Goal: Transaction & Acquisition: Obtain resource

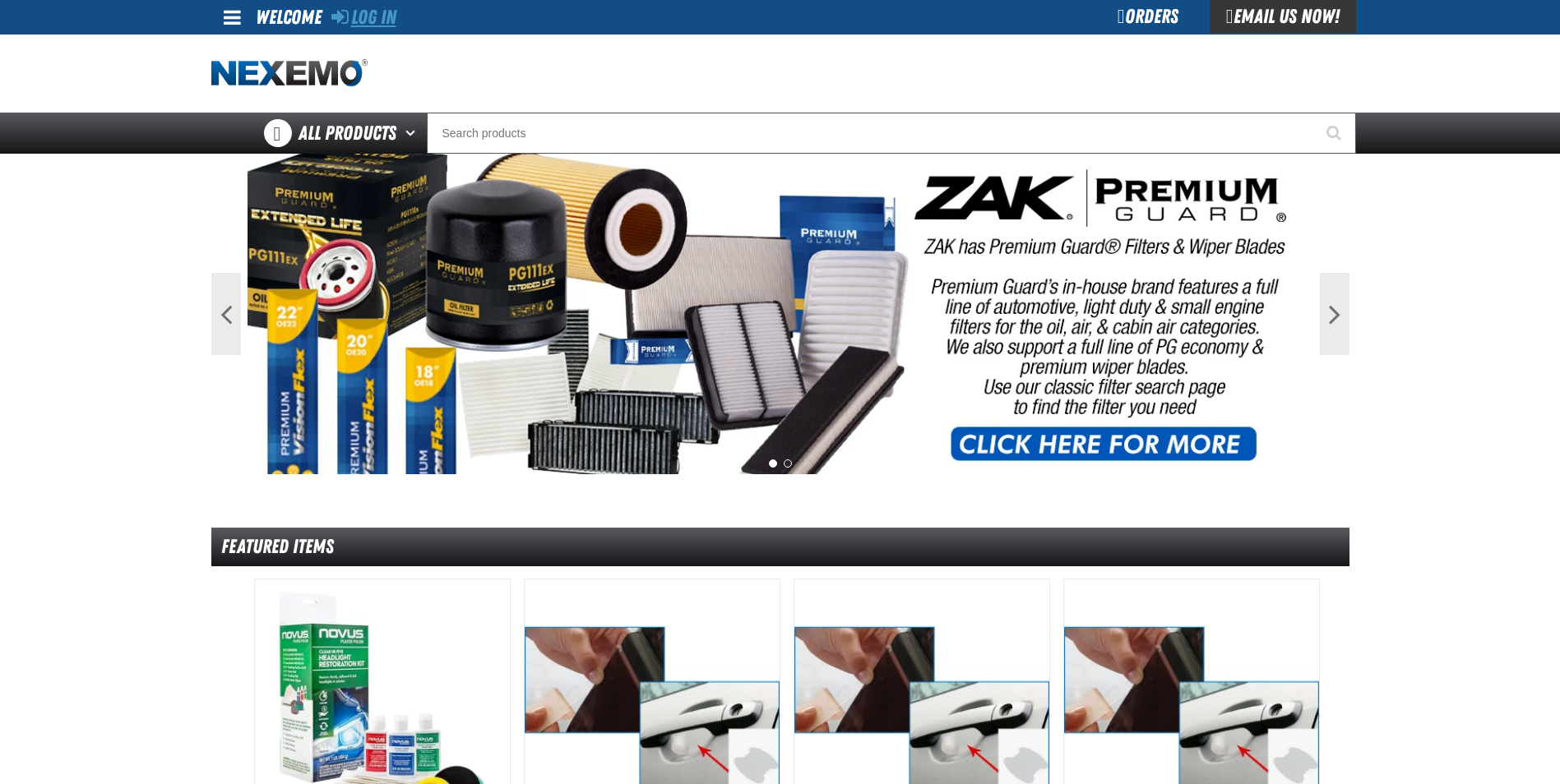
click at [393, 20] on link "Log In" at bounding box center [364, 17] width 65 height 23
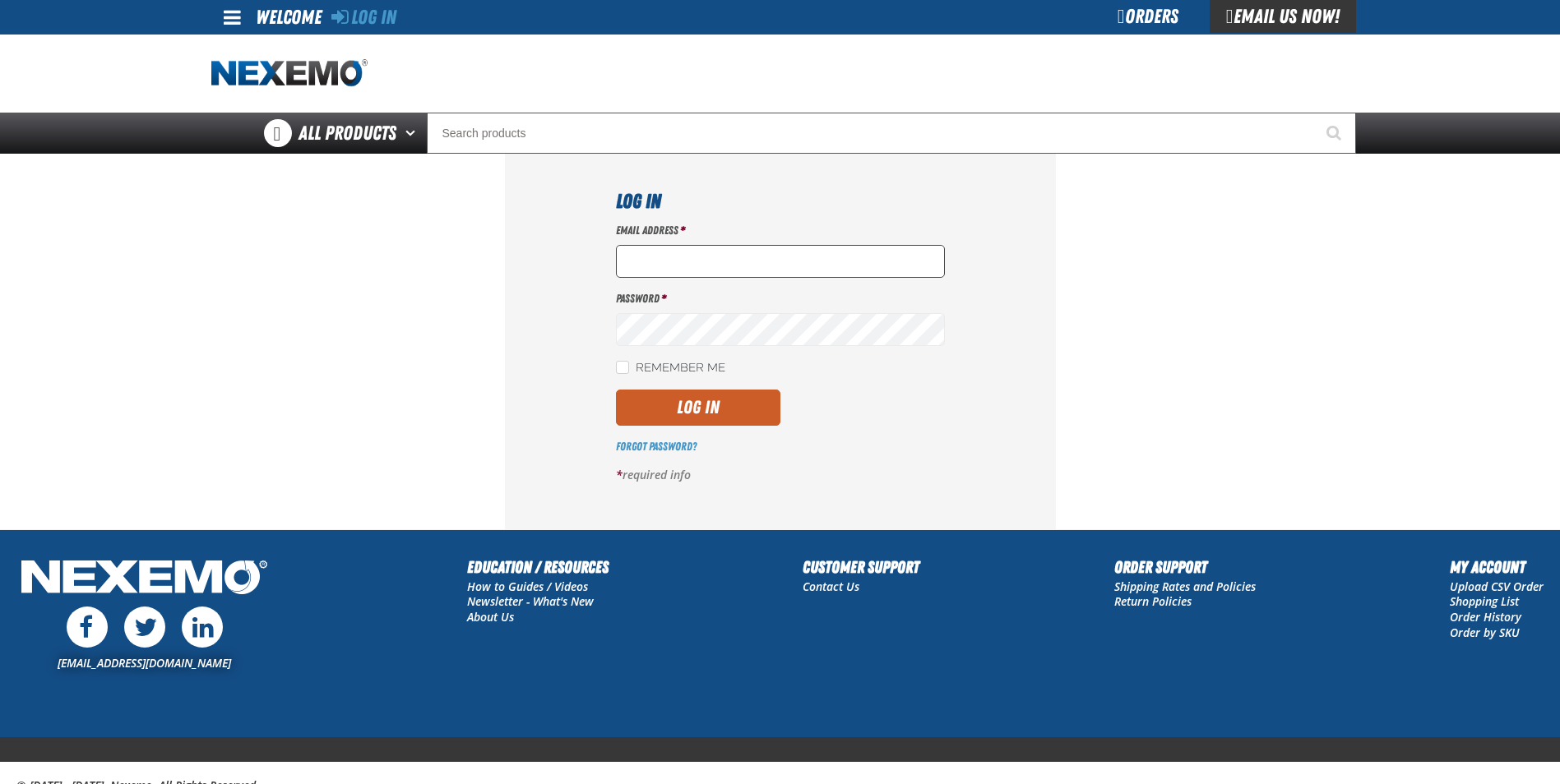
click at [671, 269] on input "Email Address *" at bounding box center [780, 261] width 329 height 33
type input "mmartin@vtaig.com"
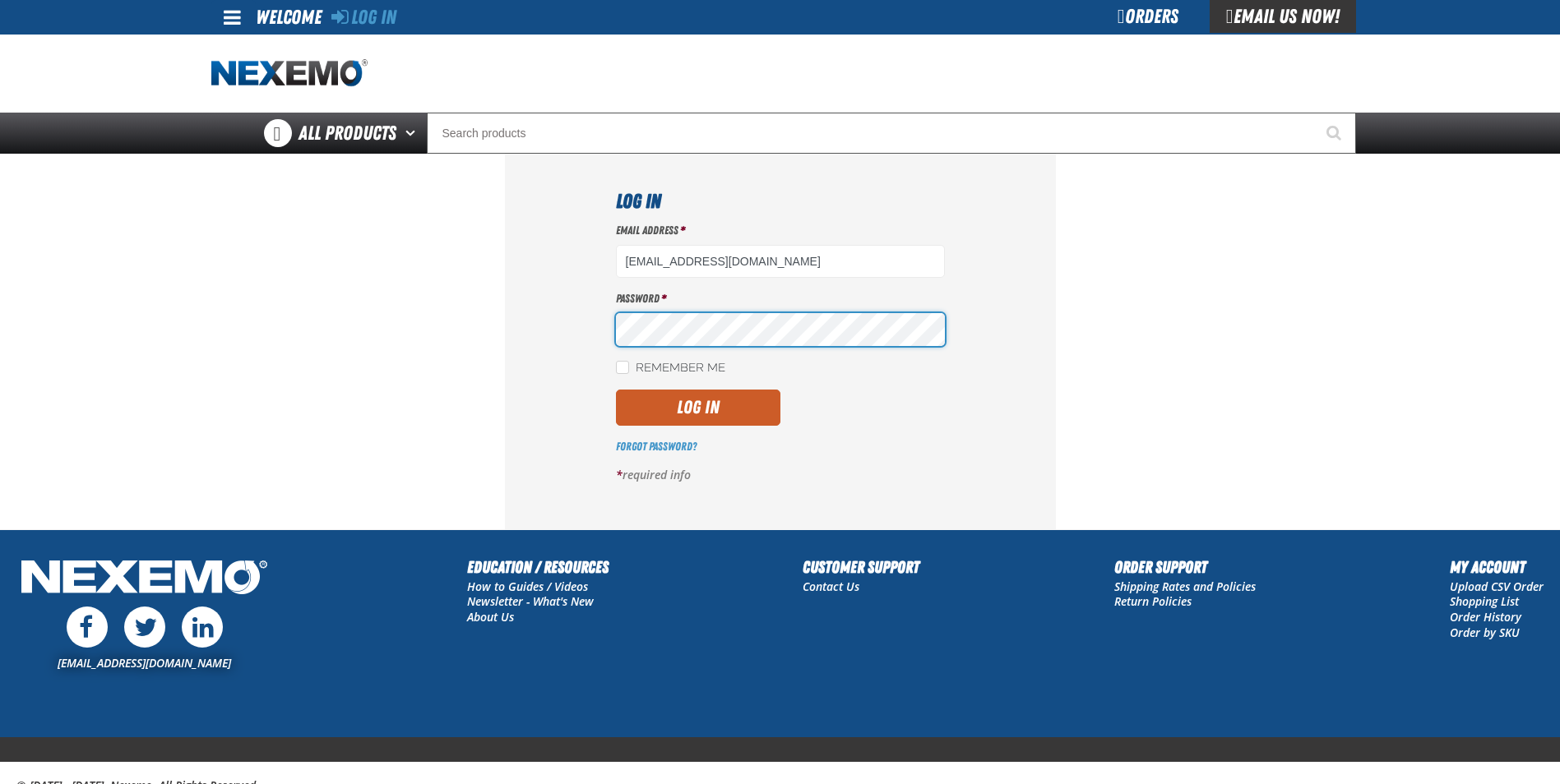
click at [616, 390] on button "Log In" at bounding box center [698, 408] width 164 height 36
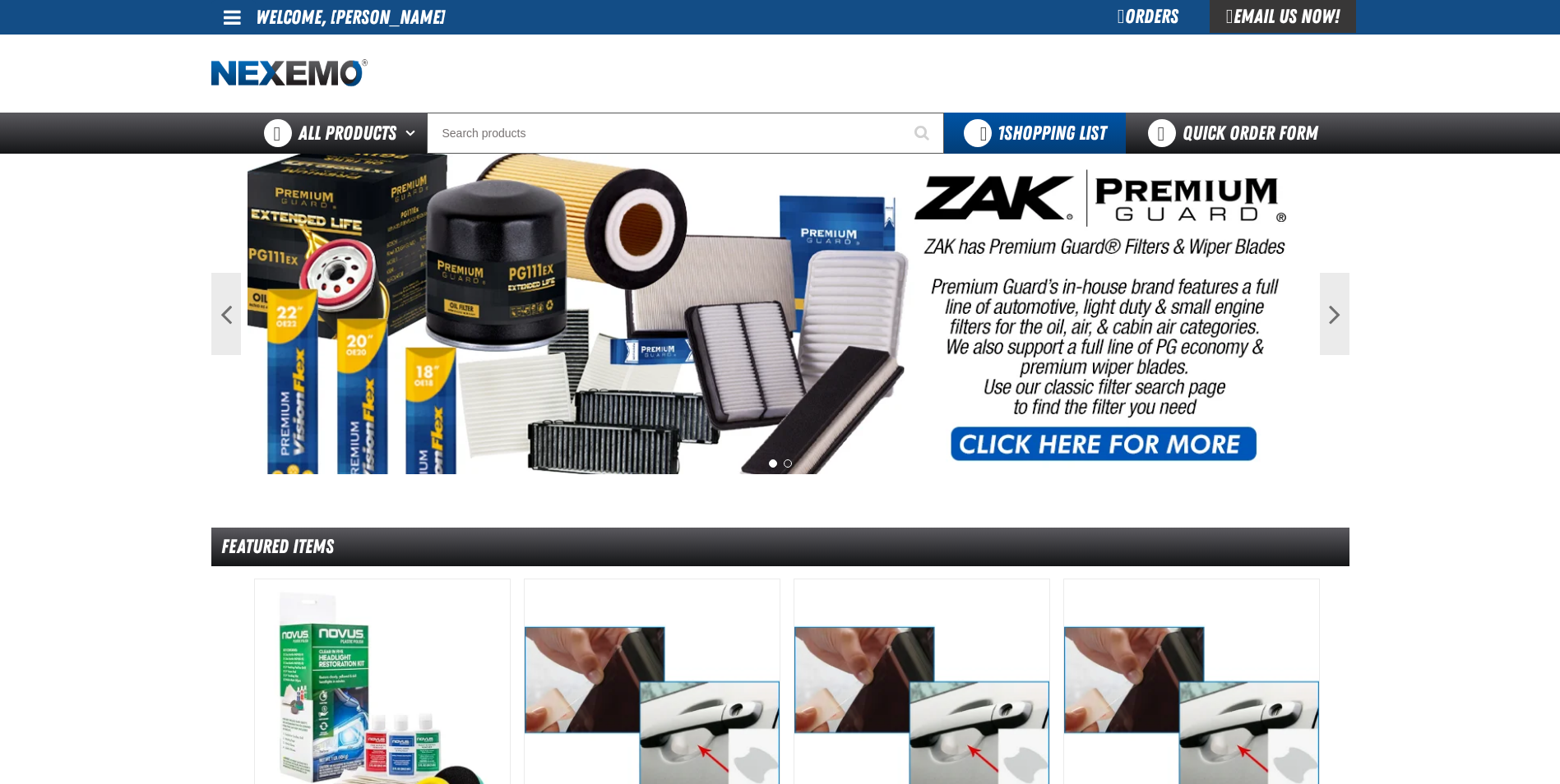
click at [241, 22] on link at bounding box center [233, 17] width 44 height 35
click at [244, 47] on link "My Account My Account" at bounding box center [255, 49] width 73 height 16
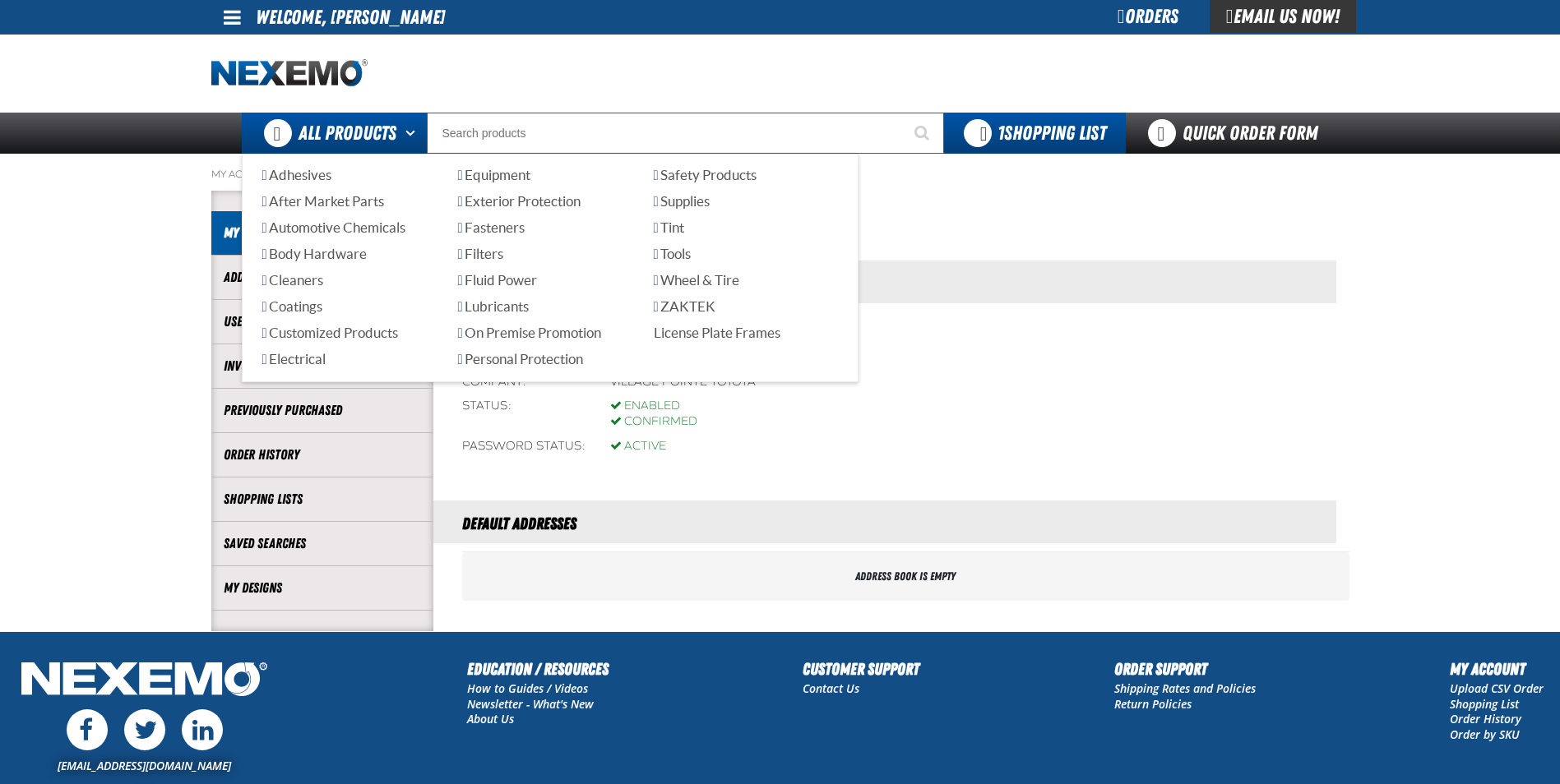
scroll to position [82, 0]
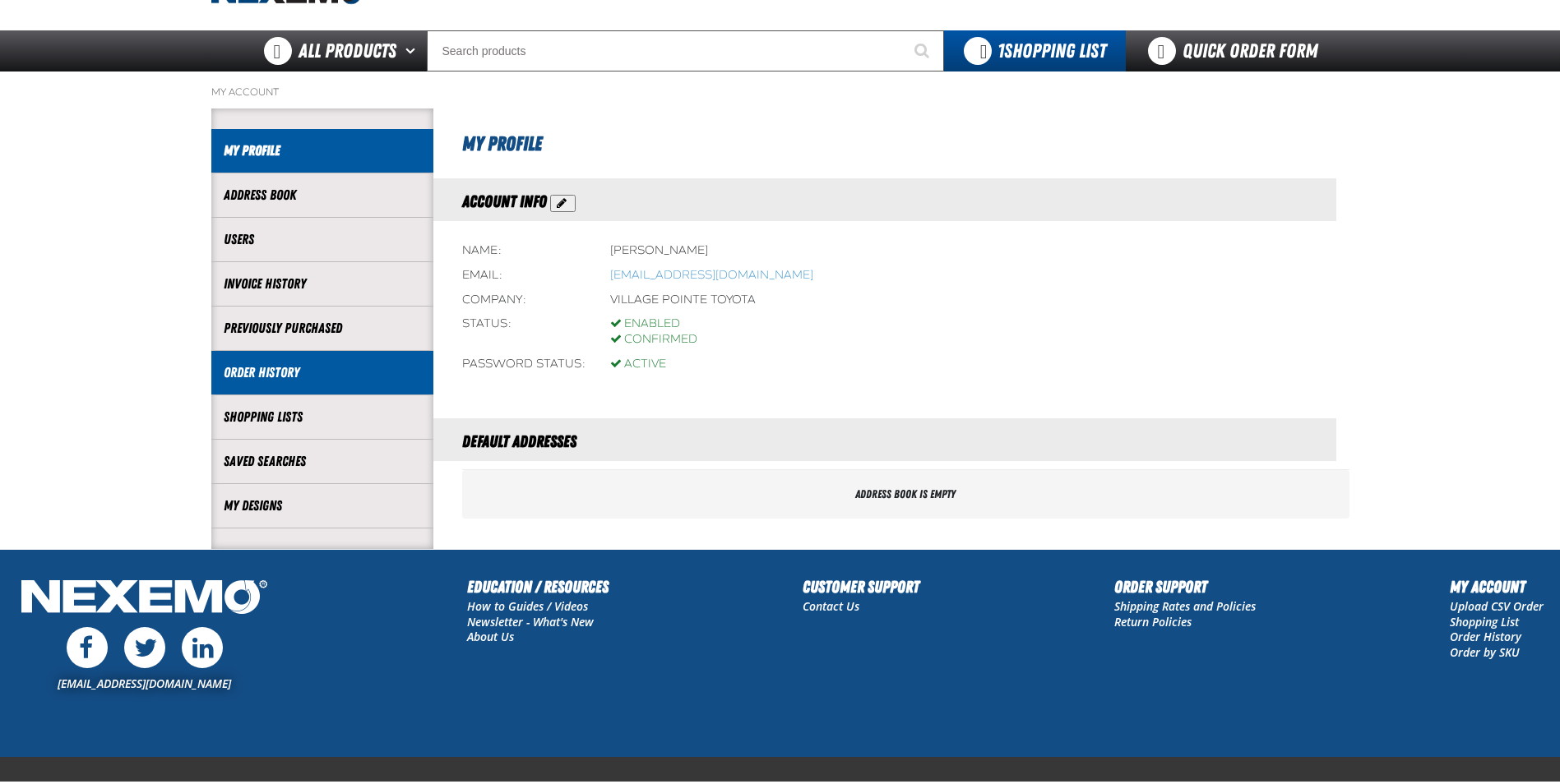
click at [257, 380] on link "Order History" at bounding box center [322, 373] width 197 height 19
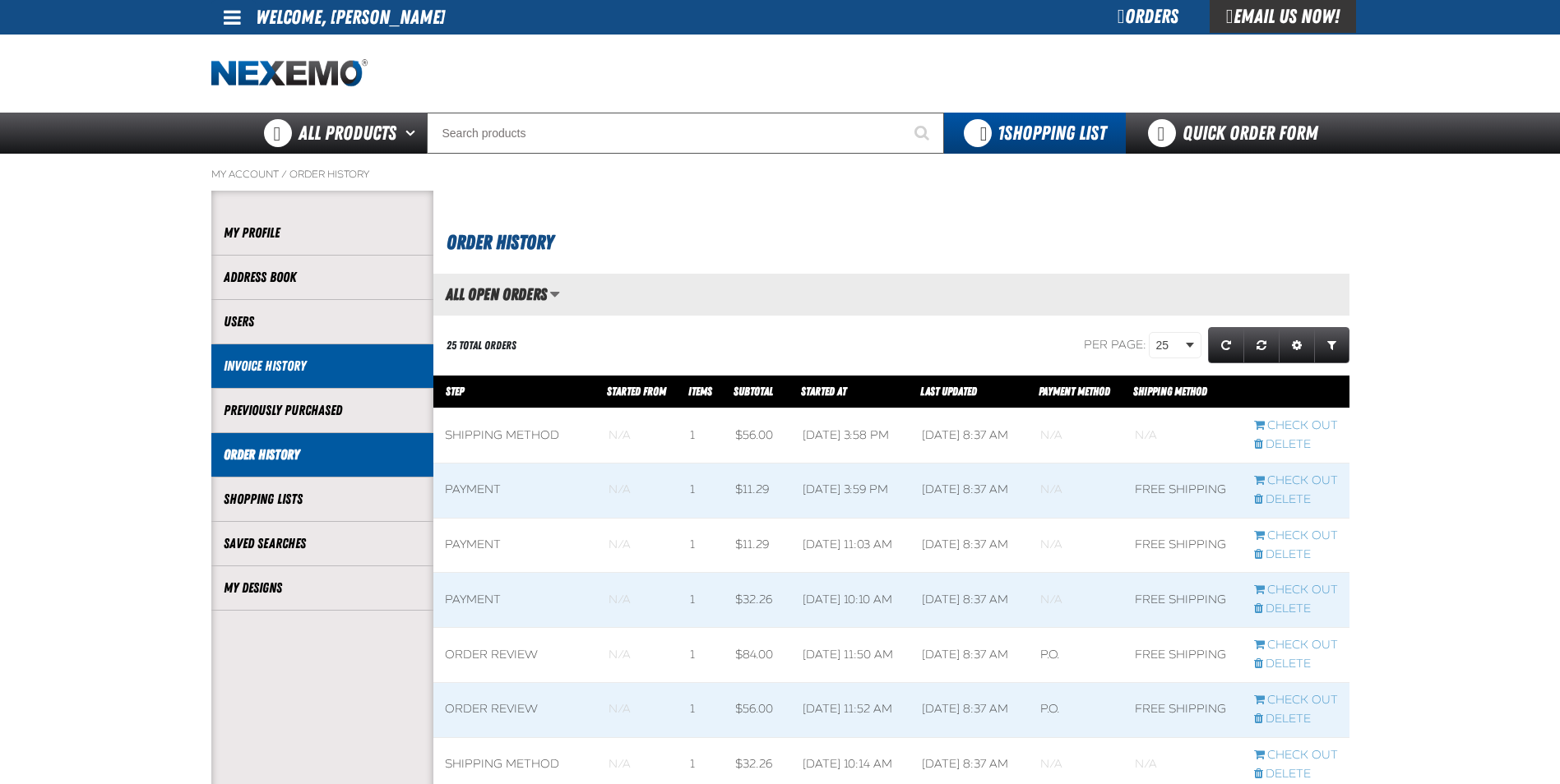
scroll to position [1, 1]
click at [251, 365] on link "Invoice History" at bounding box center [322, 366] width 197 height 19
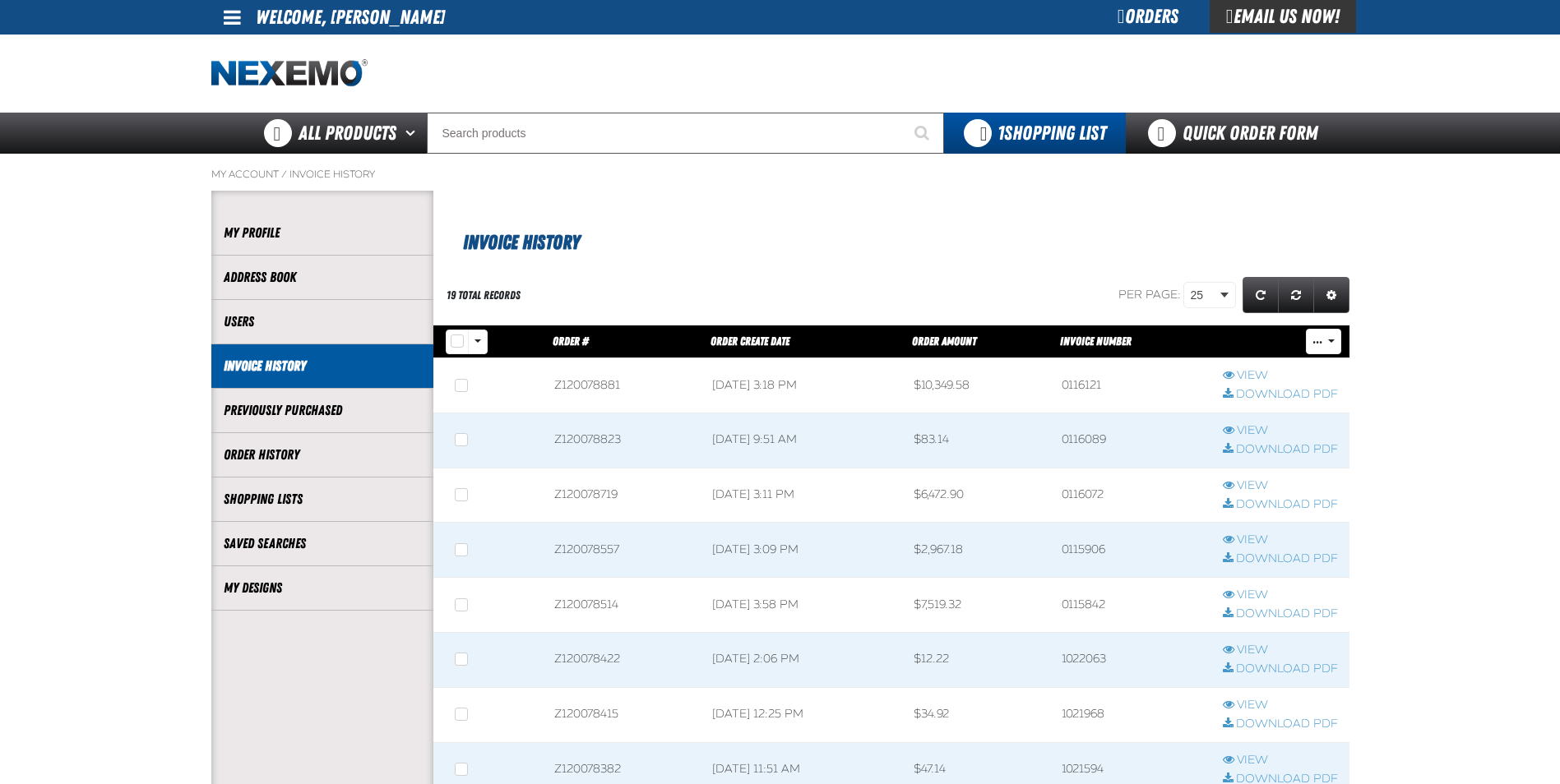
scroll to position [1, 1]
click at [585, 440] on span at bounding box center [621, 440] width 158 height 54
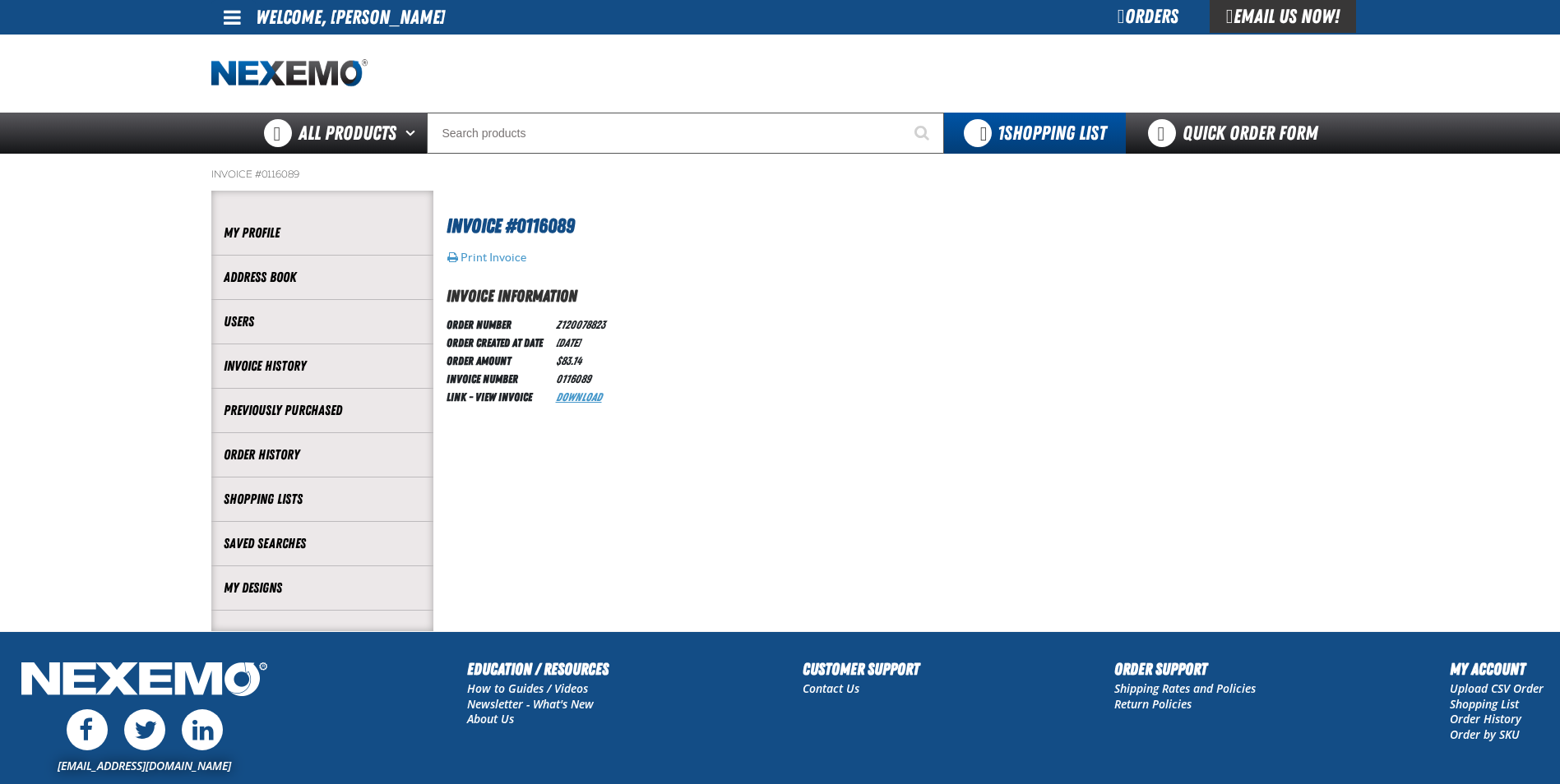
click at [583, 397] on link "Download" at bounding box center [578, 397] width 46 height 13
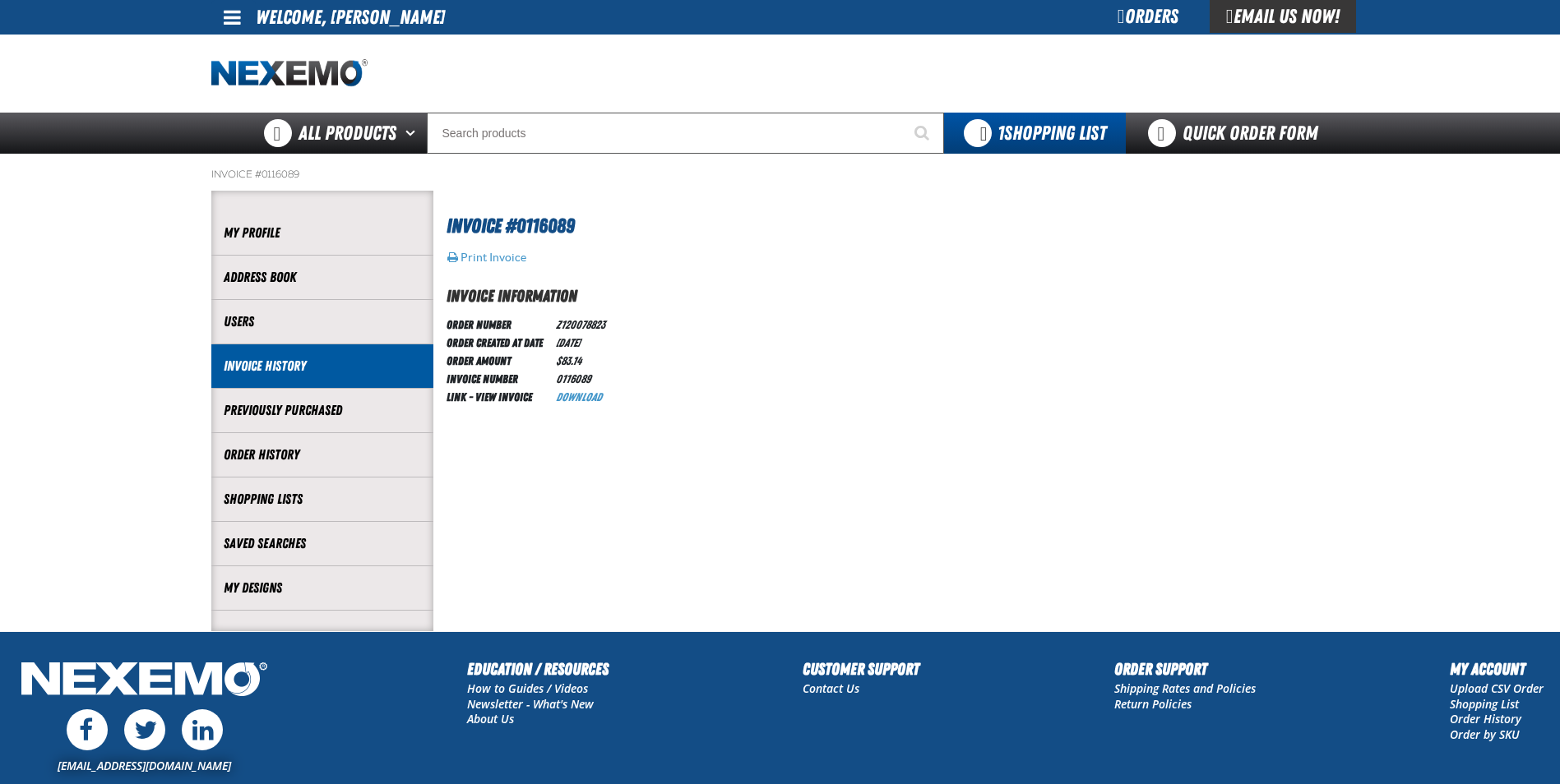
click at [264, 371] on link "Invoice History" at bounding box center [322, 366] width 197 height 19
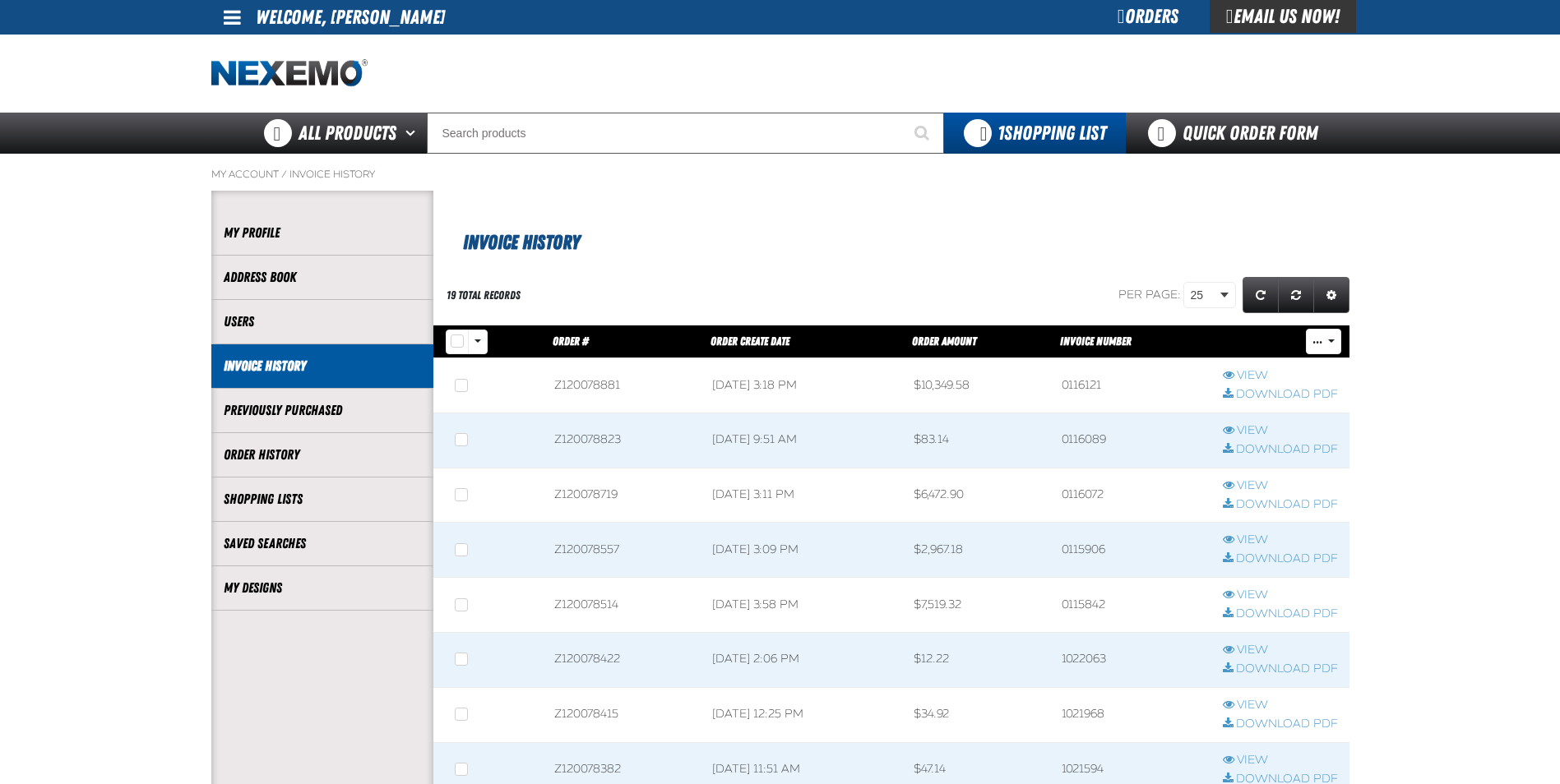
scroll to position [1, 1]
click at [269, 468] on li "Order History" at bounding box center [322, 455] width 222 height 44
click at [269, 457] on link "Order History" at bounding box center [322, 455] width 197 height 19
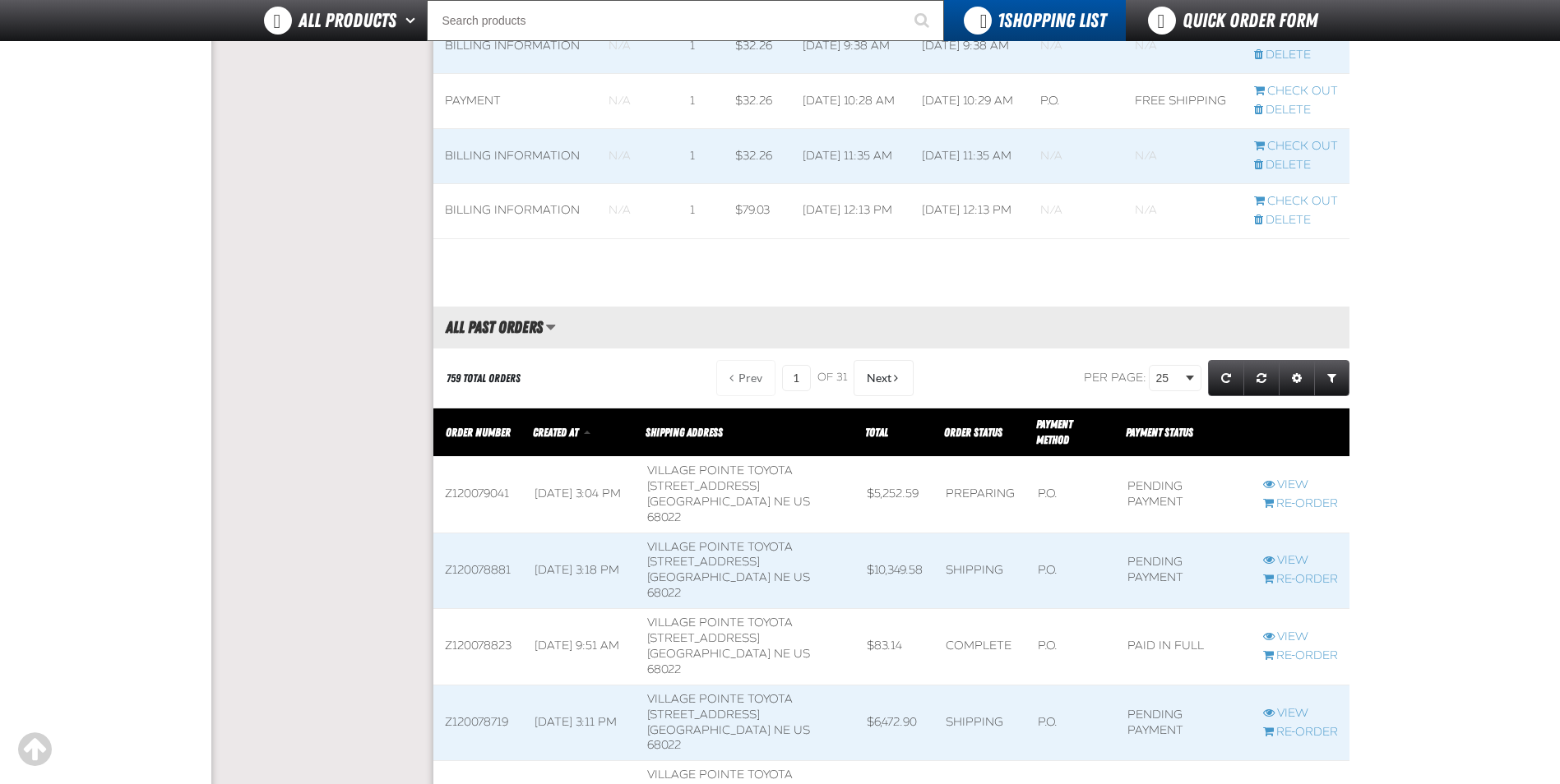
scroll to position [1562, 0]
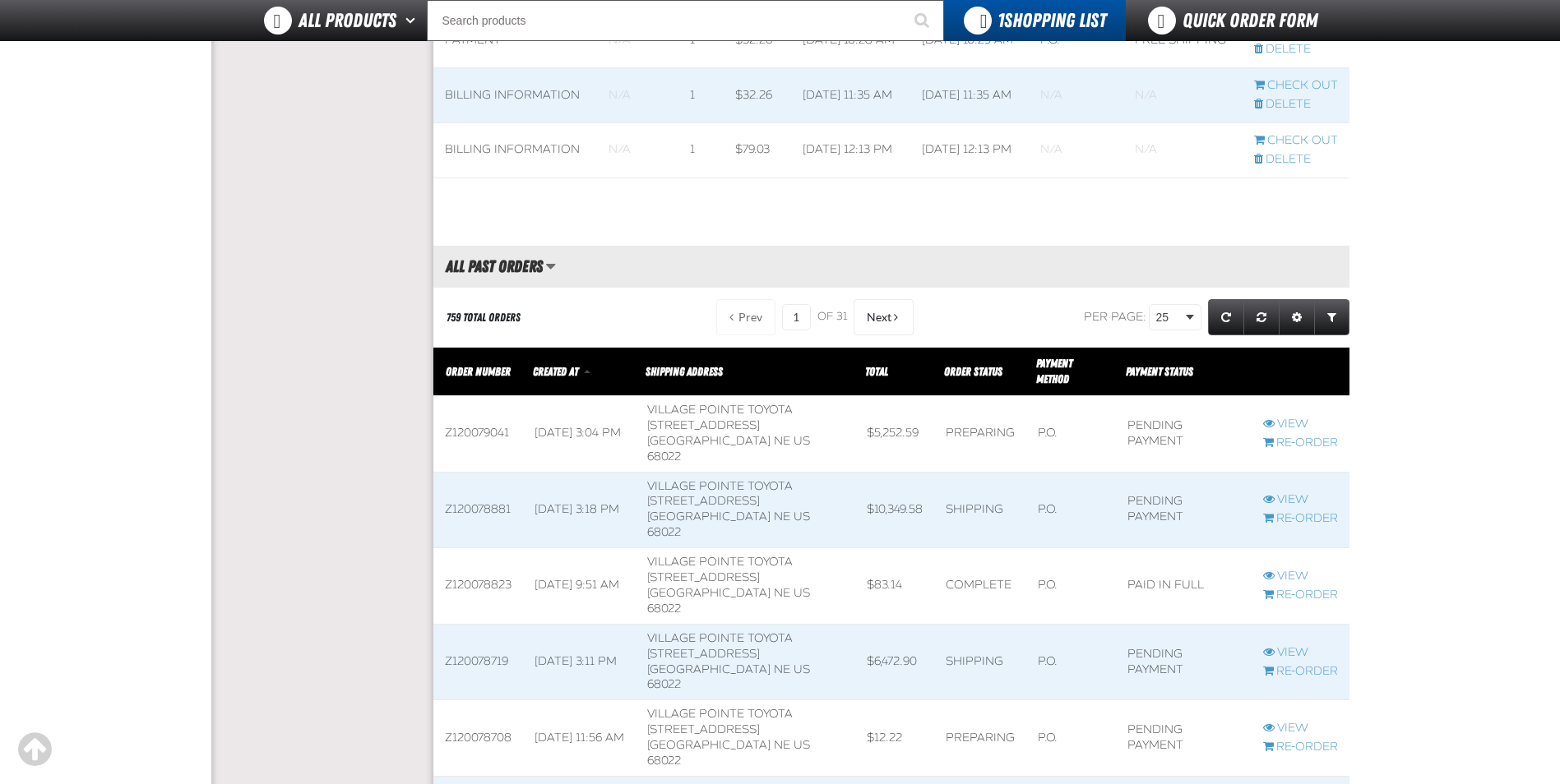
click at [460, 700] on span at bounding box center [478, 738] width 90 height 76
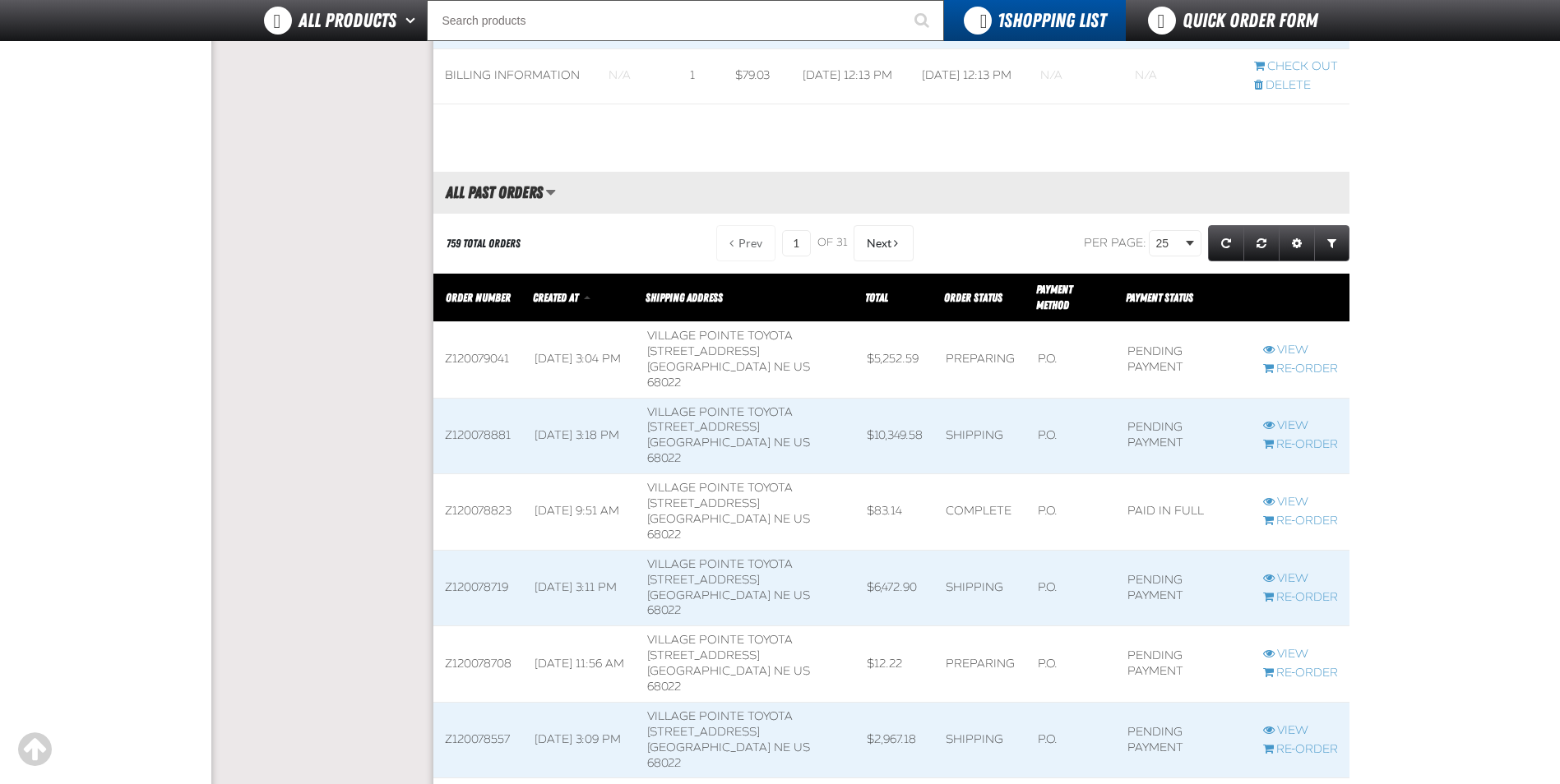
scroll to position [1654, 0]
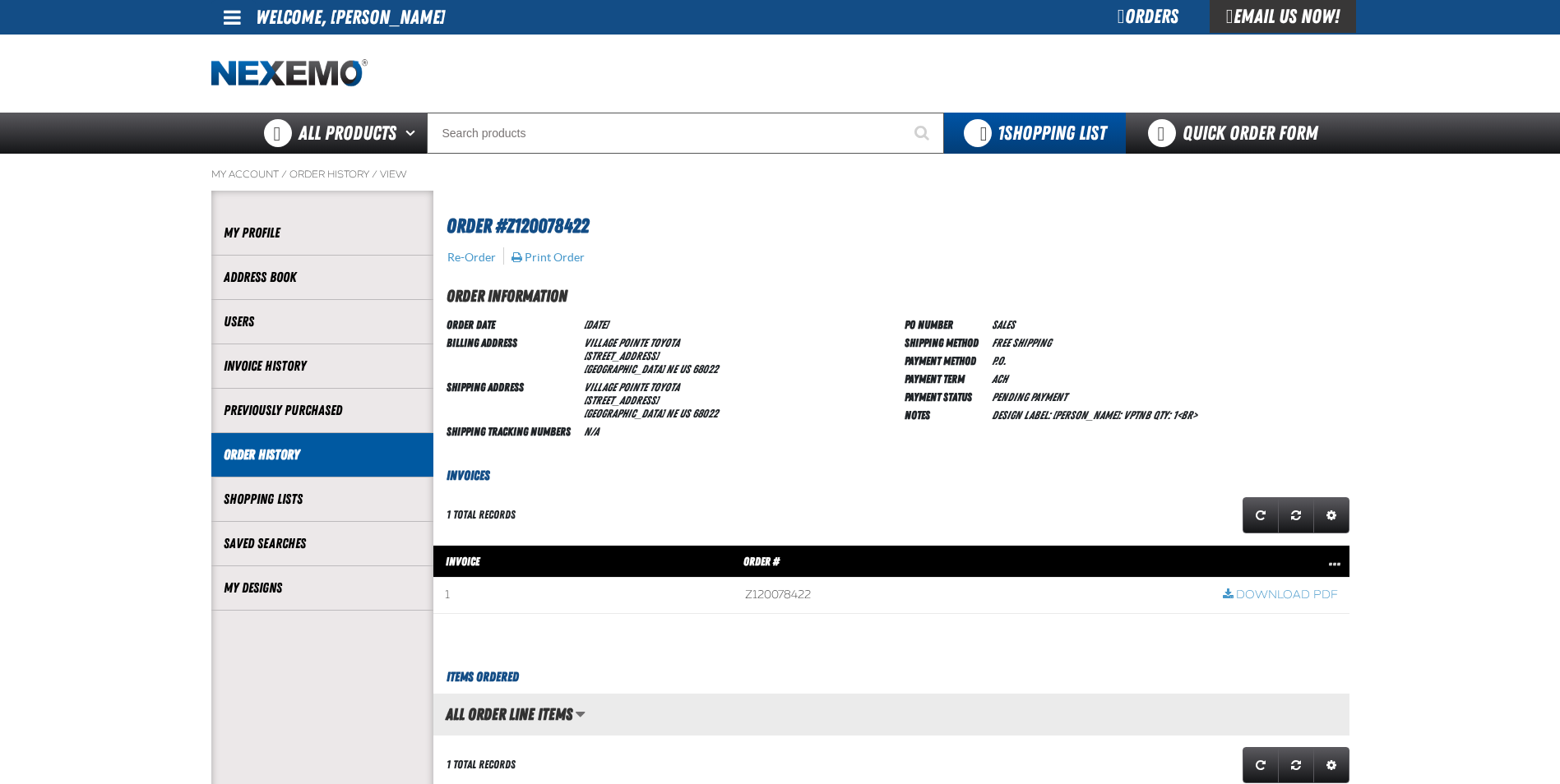
scroll to position [1, 1]
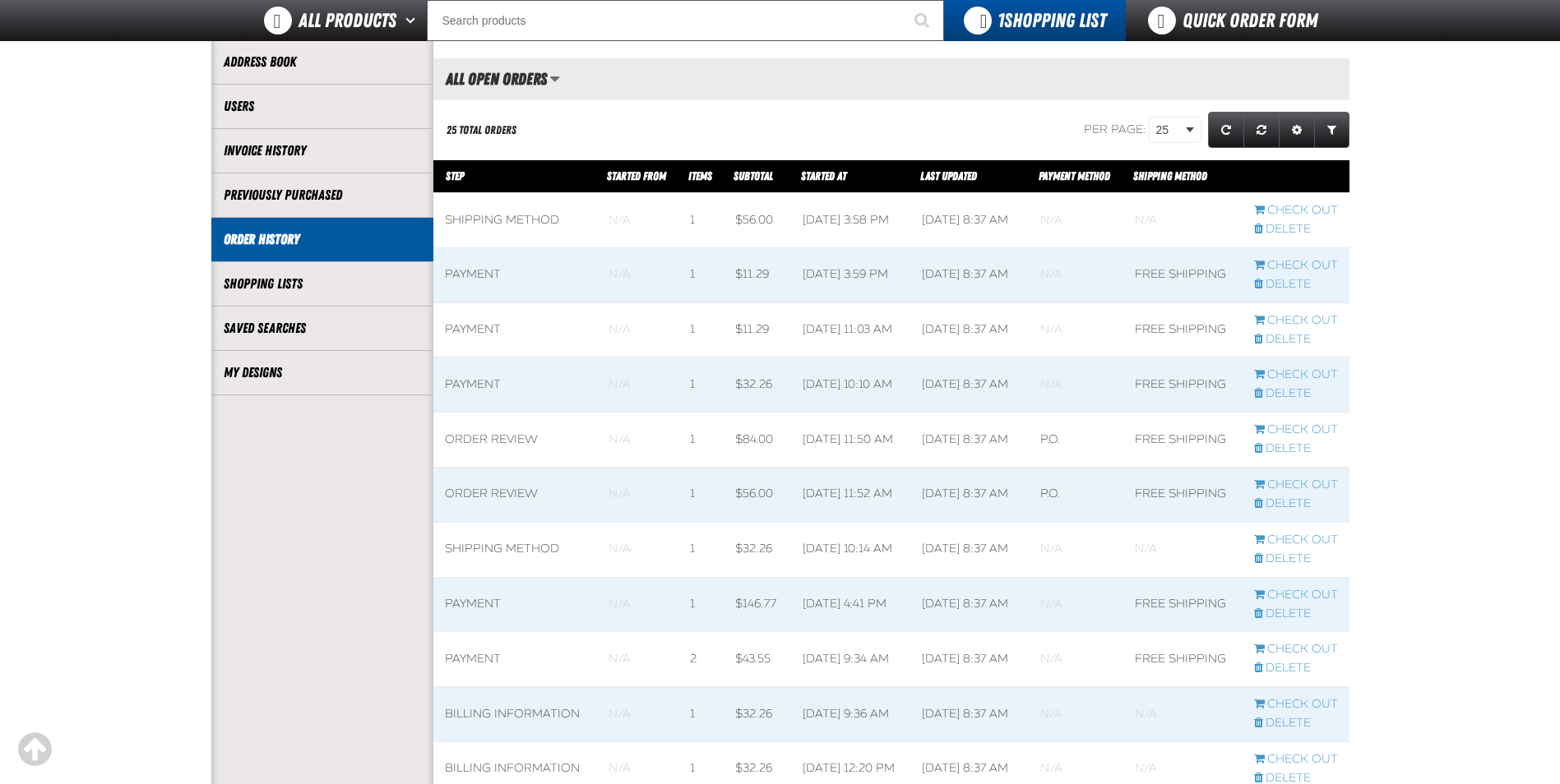
scroll to position [1, 1]
